Goal: Task Accomplishment & Management: Use online tool/utility

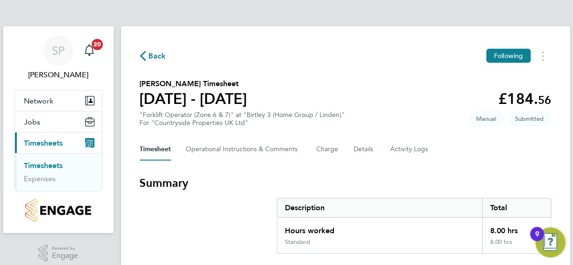
click at [53, 165] on link "Timesheets" at bounding box center [43, 165] width 39 height 9
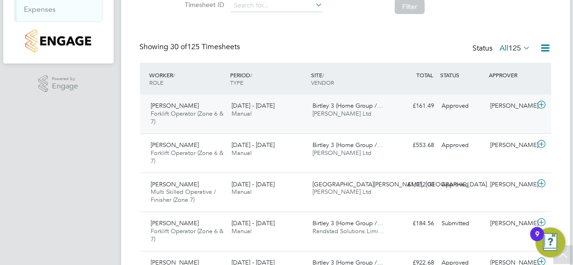
click at [176, 103] on span "[PERSON_NAME]" at bounding box center [175, 105] width 48 height 8
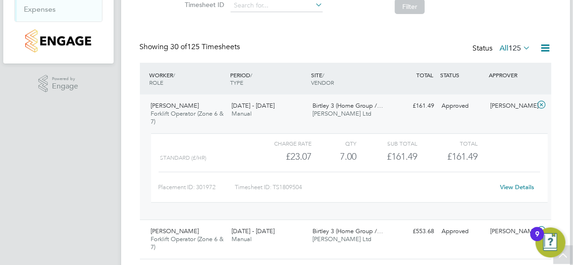
click at [524, 186] on link "View Details" at bounding box center [517, 187] width 34 height 8
